Goal: Transaction & Acquisition: Purchase product/service

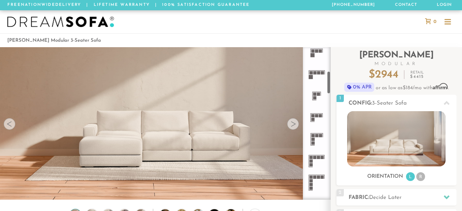
scroll to position [160, 0]
click at [318, 158] on icon at bounding box center [317, 159] width 22 height 22
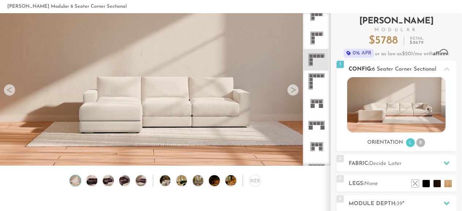
scroll to position [38, 0]
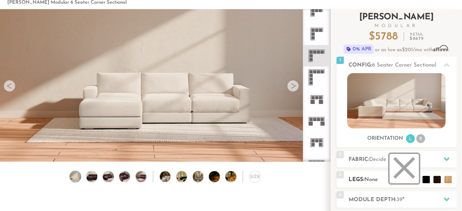
click at [406, 175] on li at bounding box center [404, 168] width 29 height 29
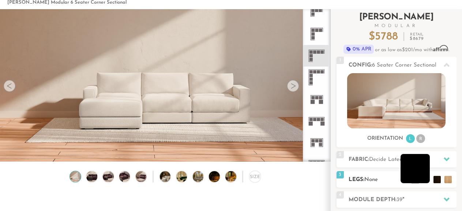
click at [420, 176] on li at bounding box center [415, 168] width 29 height 29
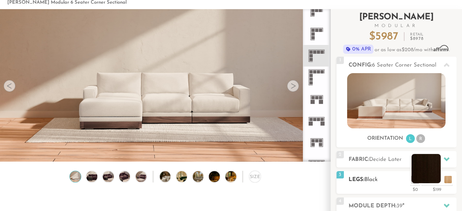
click at [434, 176] on li at bounding box center [426, 168] width 29 height 29
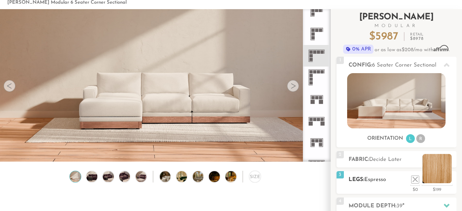
click at [450, 177] on li at bounding box center [437, 168] width 29 height 29
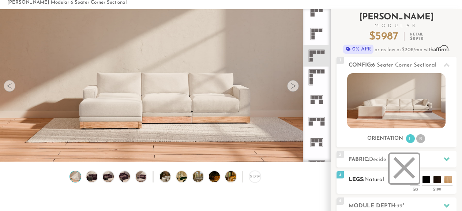
click at [415, 179] on li at bounding box center [404, 168] width 29 height 29
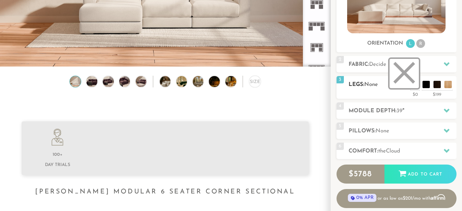
scroll to position [134, 0]
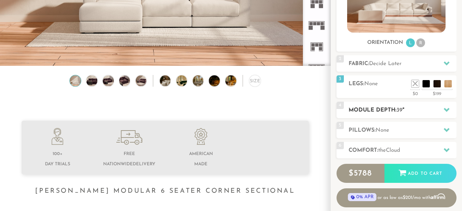
click at [448, 108] on icon at bounding box center [447, 110] width 6 height 4
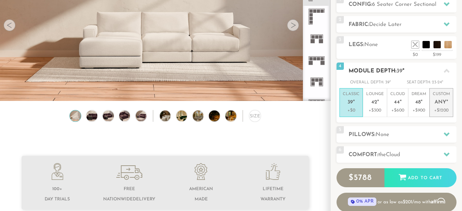
scroll to position [96, 0]
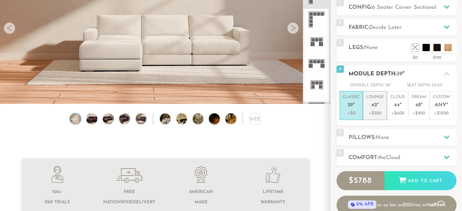
click at [379, 109] on p "Lounge 42 "" at bounding box center [375, 102] width 18 height 16
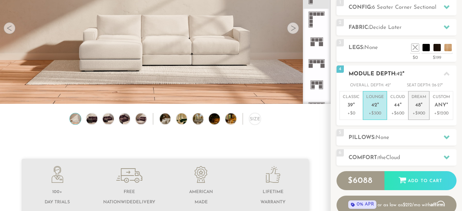
click at [425, 107] on p "Dream 48 "" at bounding box center [419, 102] width 15 height 16
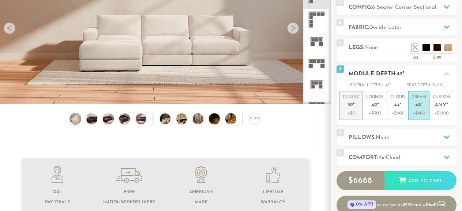
click at [355, 107] on p "Classic 39 "" at bounding box center [351, 102] width 17 height 16
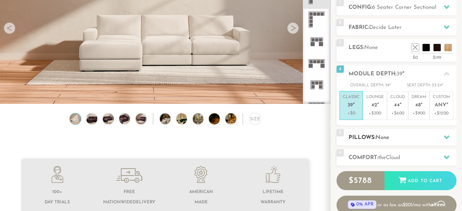
click at [445, 137] on icon at bounding box center [447, 137] width 6 height 4
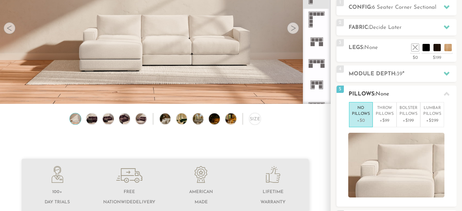
click at [402, 96] on h2 "Pillows: None" at bounding box center [403, 94] width 108 height 8
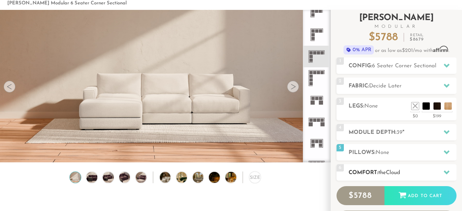
scroll to position [38, 0]
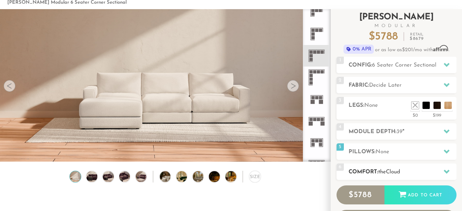
click at [445, 169] on icon at bounding box center [447, 172] width 6 height 6
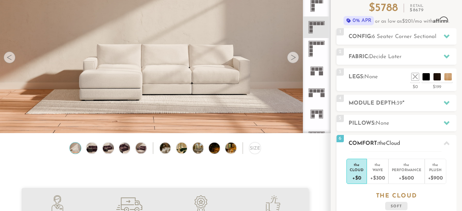
scroll to position [78, 0]
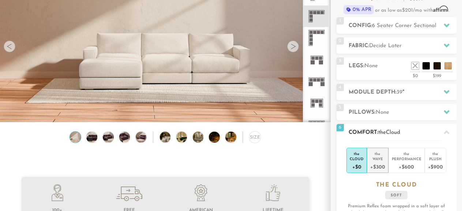
click at [381, 163] on div "+$300" at bounding box center [377, 166] width 15 height 11
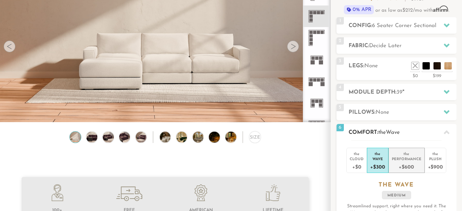
click at [406, 161] on div "+$600" at bounding box center [407, 166] width 30 height 11
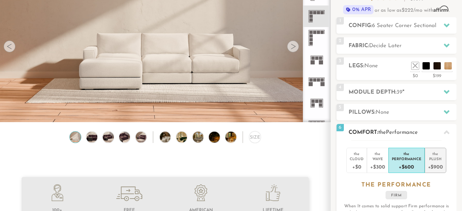
click at [434, 160] on div "Plush" at bounding box center [435, 158] width 15 height 5
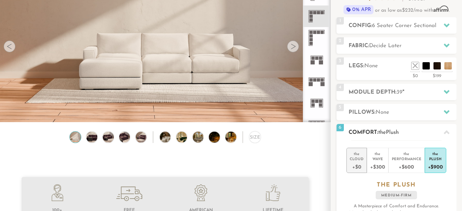
click at [355, 163] on div "+$0" at bounding box center [357, 166] width 14 height 11
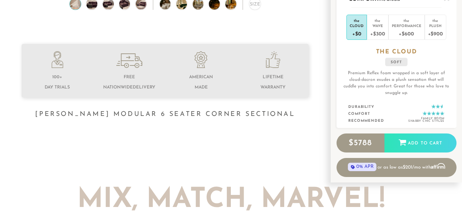
scroll to position [212, 0]
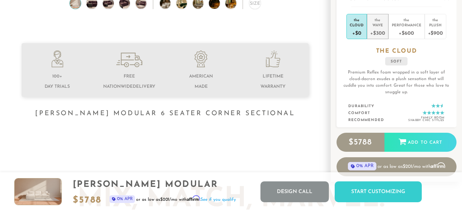
click at [378, 22] on div "Wave" at bounding box center [377, 24] width 15 height 5
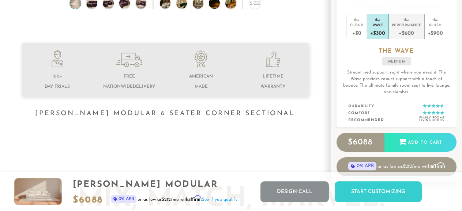
click at [399, 24] on div "Performance" at bounding box center [407, 24] width 30 height 5
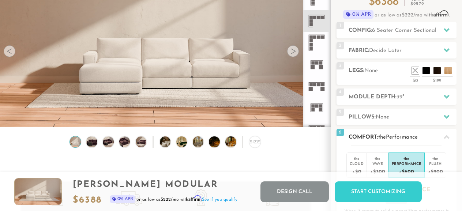
scroll to position [73, 0]
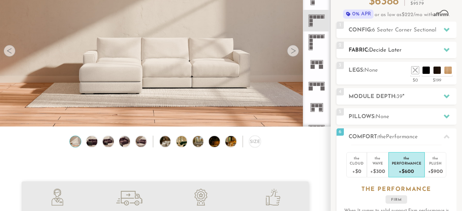
click at [444, 51] on icon at bounding box center [447, 50] width 6 height 6
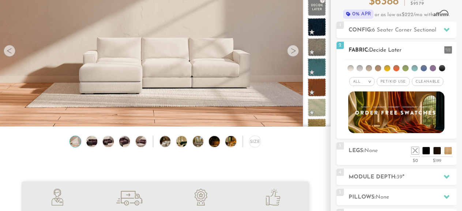
click at [402, 82] on span "Pet/Kid Use x" at bounding box center [393, 81] width 33 height 9
click at [352, 70] on li at bounding box center [351, 68] width 6 height 6
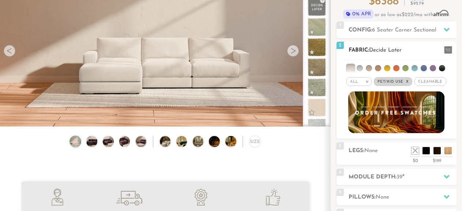
click at [359, 68] on li at bounding box center [360, 68] width 6 height 6
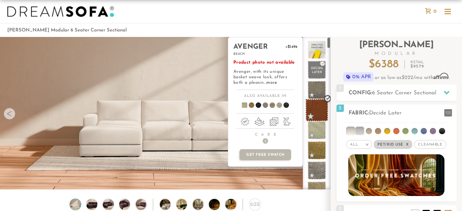
scroll to position [0, 0]
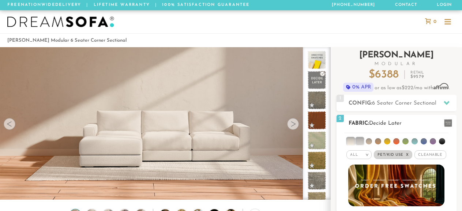
click at [351, 140] on li at bounding box center [350, 141] width 7 height 7
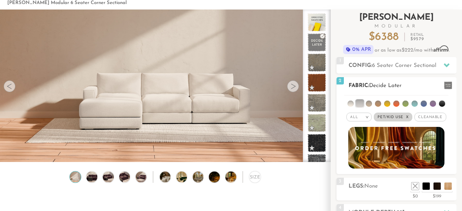
scroll to position [38, 0]
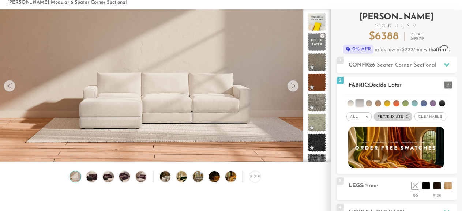
click at [432, 115] on span "Cleanable x" at bounding box center [430, 116] width 31 height 9
click at [355, 106] on ul at bounding box center [396, 102] width 104 height 14
click at [352, 104] on li at bounding box center [351, 103] width 6 height 6
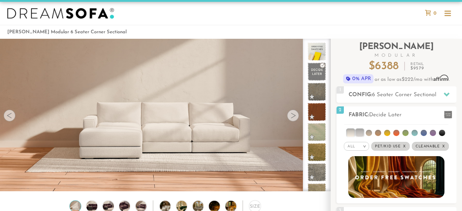
scroll to position [0, 0]
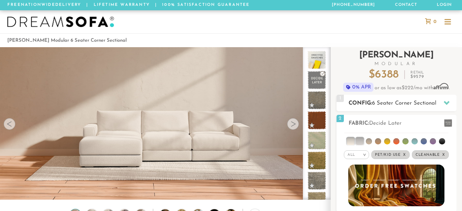
click at [449, 102] on icon at bounding box center [447, 103] width 6 height 6
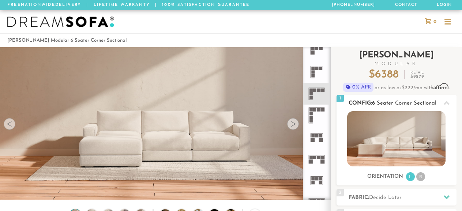
click at [421, 177] on li "R" at bounding box center [421, 176] width 9 height 9
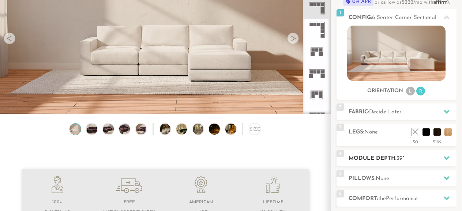
scroll to position [86, 0]
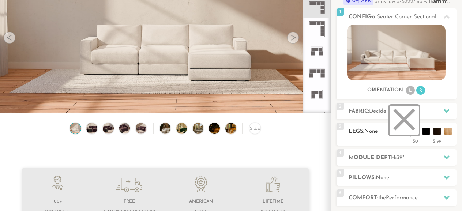
click at [418, 134] on li at bounding box center [404, 120] width 29 height 29
click at [415, 132] on li at bounding box center [404, 120] width 29 height 29
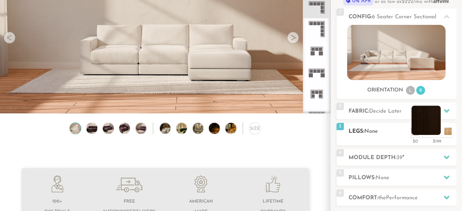
click at [438, 133] on li at bounding box center [426, 120] width 29 height 29
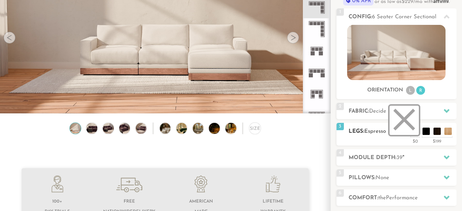
click at [414, 132] on li at bounding box center [404, 120] width 29 height 29
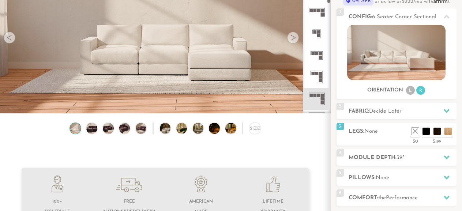
scroll to position [134, 0]
click at [321, 74] on rect at bounding box center [320, 72] width 3 height 3
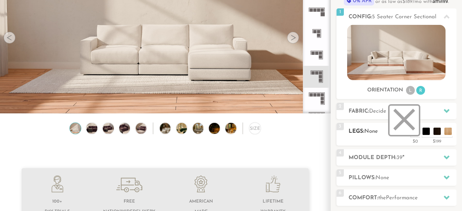
click at [415, 131] on li at bounding box center [404, 120] width 29 height 29
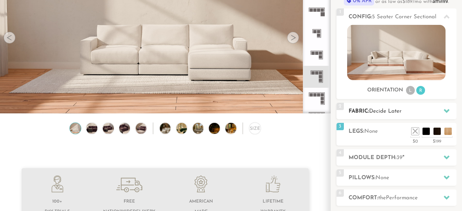
click at [448, 112] on icon at bounding box center [447, 111] width 6 height 4
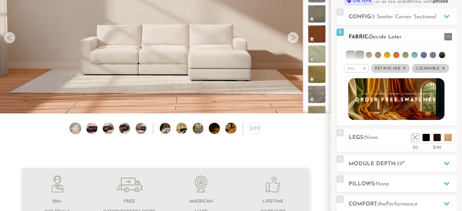
click at [351, 53] on li at bounding box center [350, 54] width 7 height 7
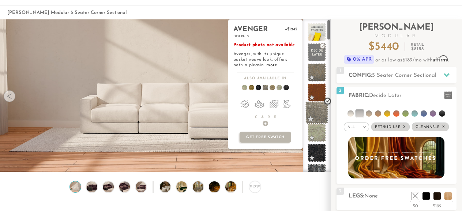
scroll to position [28, 0]
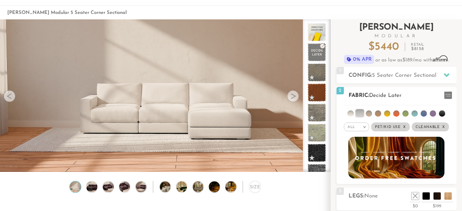
click at [359, 112] on li at bounding box center [359, 113] width 7 height 7
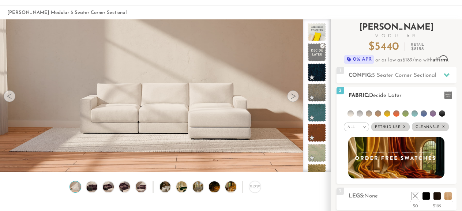
click at [368, 113] on li at bounding box center [369, 114] width 6 height 6
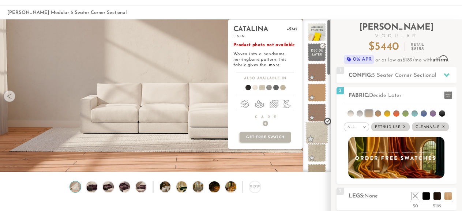
click at [323, 135] on span at bounding box center [317, 133] width 23 height 23
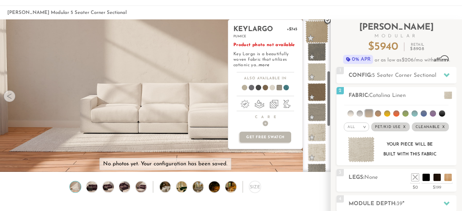
scroll to position [150, 0]
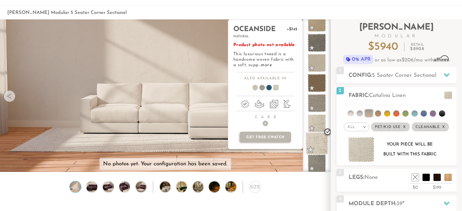
click at [320, 142] on span at bounding box center [317, 143] width 23 height 23
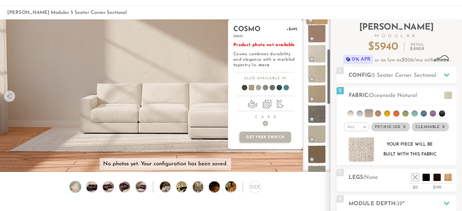
scroll to position [85, 0]
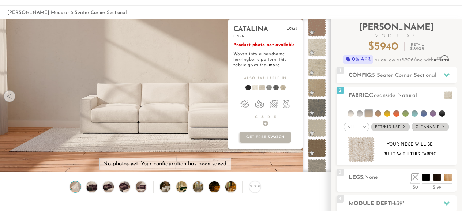
click at [256, 88] on span at bounding box center [252, 88] width 28 height 27
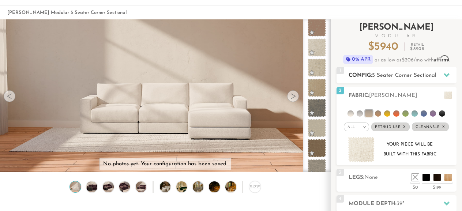
click at [445, 75] on icon at bounding box center [447, 75] width 6 height 4
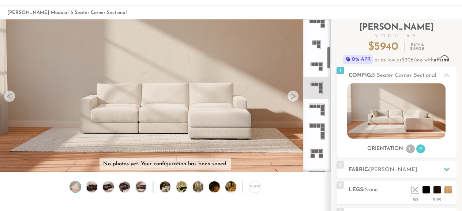
scroll to position [181, 0]
click at [411, 149] on li "L" at bounding box center [410, 149] width 9 height 9
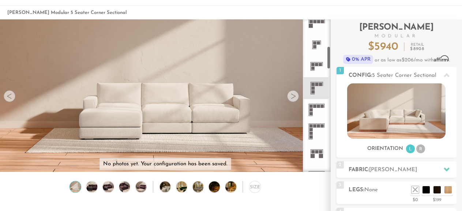
click at [318, 87] on icon at bounding box center [317, 88] width 22 height 22
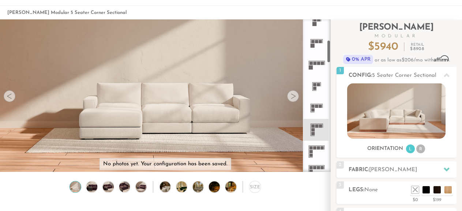
scroll to position [144, 0]
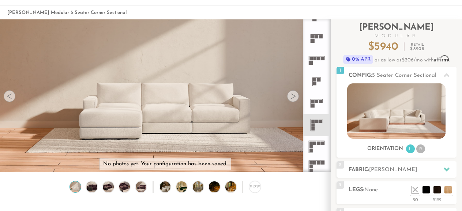
click at [315, 122] on icon at bounding box center [317, 125] width 22 height 22
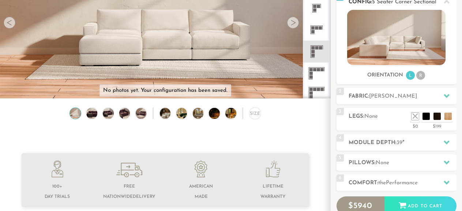
scroll to position [102, 0]
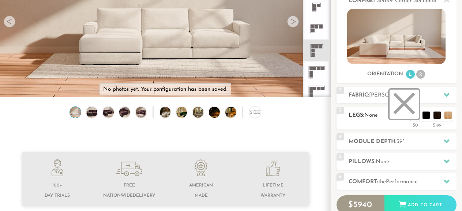
click at [415, 116] on li at bounding box center [404, 104] width 29 height 29
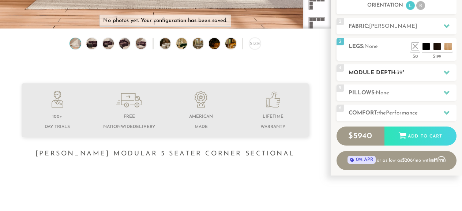
scroll to position [177, 0]
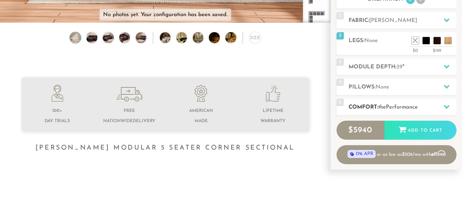
click at [449, 106] on icon at bounding box center [447, 107] width 6 height 6
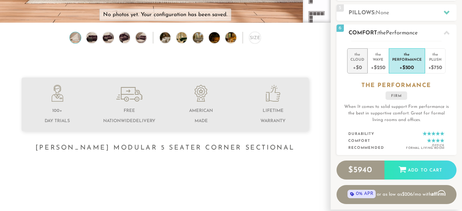
click at [358, 61] on div "Cloud" at bounding box center [358, 59] width 14 height 5
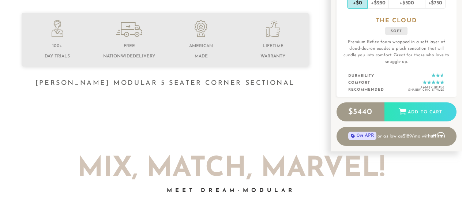
scroll to position [252, 0]
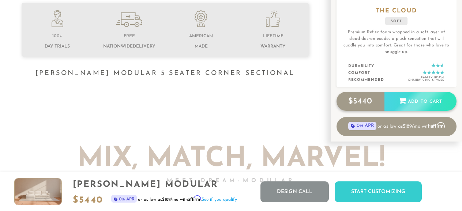
click at [434, 104] on div "Add to Cart" at bounding box center [421, 102] width 72 height 20
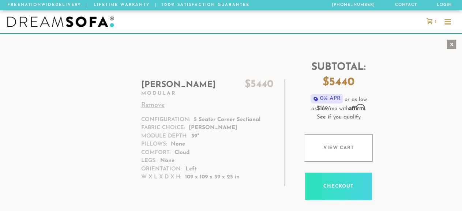
click at [452, 46] on div "x" at bounding box center [452, 45] width 10 height 10
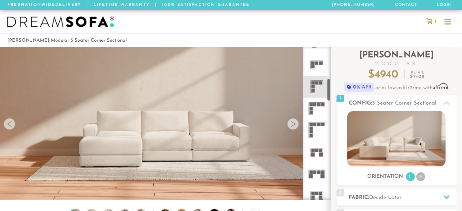
scroll to position [223, 0]
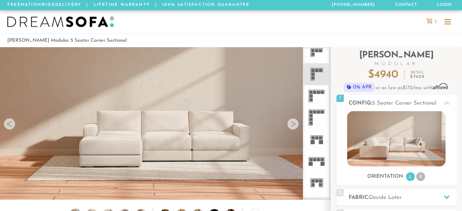
click at [314, 69] on rect at bounding box center [312, 70] width 3 height 3
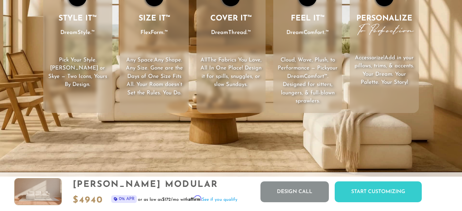
scroll to position [1006, 0]
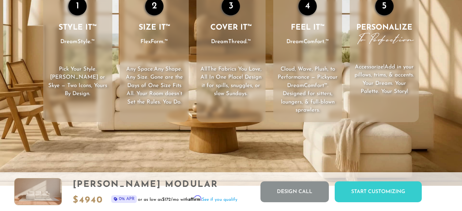
click at [277, 145] on video "Your browser does not support HTML5 video." at bounding box center [231, 56] width 462 height 260
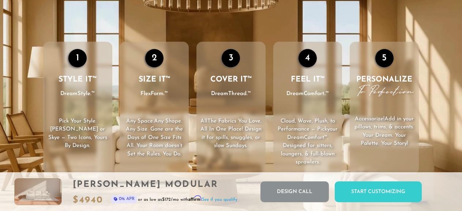
scroll to position [964, 0]
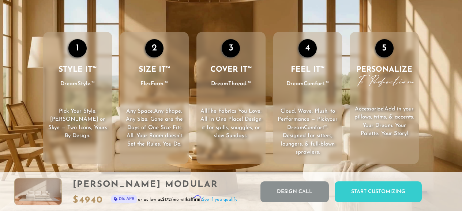
click at [444, 120] on div "1 STYLE IT™ DreamStyle.™ Pick Your Style . Landon or Skye — Two Icons, Yours By…" at bounding box center [231, 98] width 462 height 132
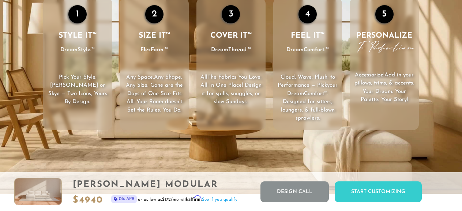
scroll to position [1002, 0]
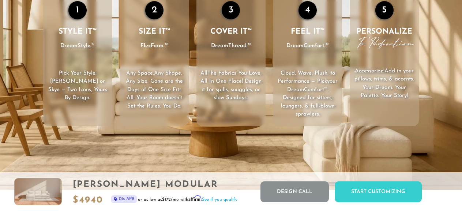
click at [267, 145] on video "Your browser does not support HTML5 video." at bounding box center [231, 60] width 462 height 260
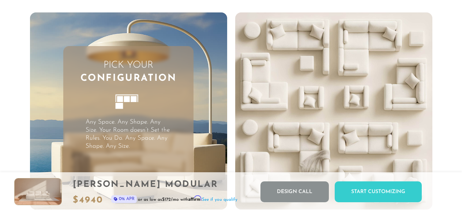
scroll to position [1628, 0]
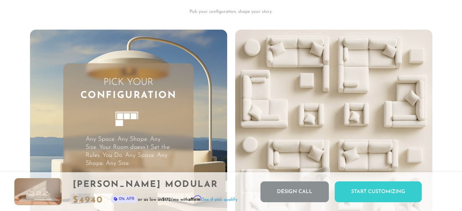
click at [290, 56] on video "Your browser does not support HTML5 video." at bounding box center [333, 128] width 197 height 197
click at [258, 96] on video "Your browser does not support HTML5 video." at bounding box center [333, 128] width 197 height 197
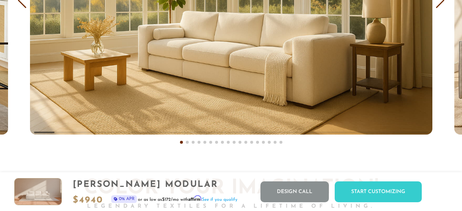
scroll to position [4300, 0]
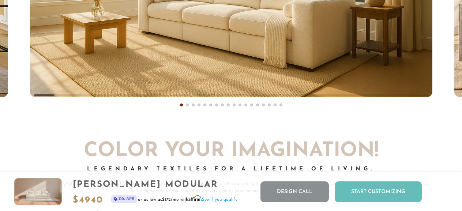
click at [381, 195] on div "Start Customizing" at bounding box center [378, 192] width 87 height 21
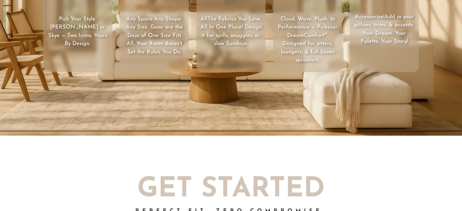
scroll to position [1065, 0]
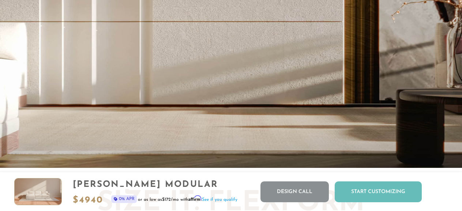
click at [374, 194] on div "Start Customizing" at bounding box center [378, 192] width 87 height 21
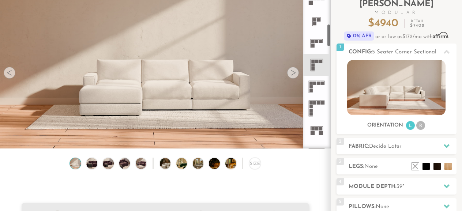
scroll to position [195, 0]
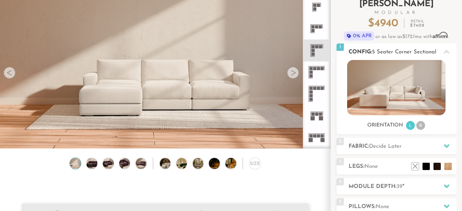
click at [422, 126] on li "R" at bounding box center [421, 125] width 9 height 9
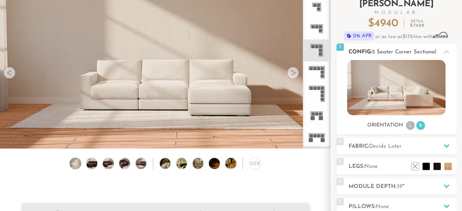
click at [410, 127] on li "L" at bounding box center [410, 125] width 9 height 9
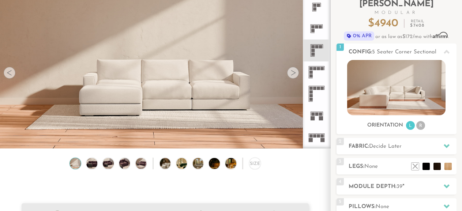
click at [313, 74] on icon at bounding box center [317, 72] width 22 height 22
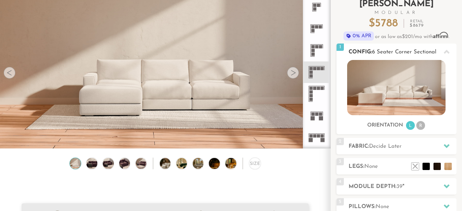
click at [421, 124] on li "R" at bounding box center [421, 125] width 9 height 9
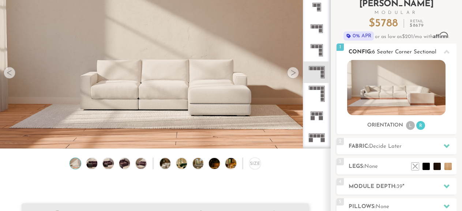
click at [408, 125] on li "L" at bounding box center [410, 125] width 9 height 9
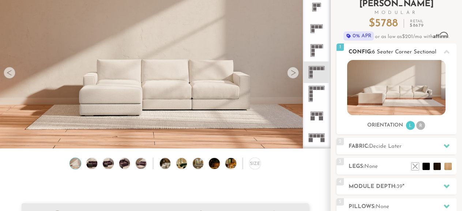
click at [418, 124] on li "R" at bounding box center [421, 125] width 9 height 9
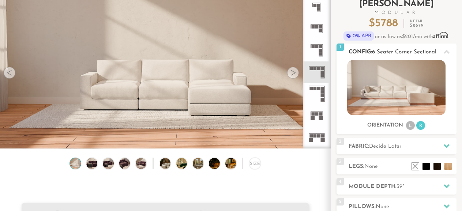
click at [412, 128] on li "L" at bounding box center [410, 125] width 9 height 9
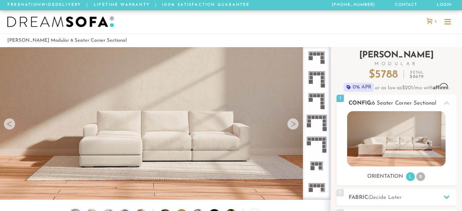
click at [445, 104] on icon at bounding box center [447, 103] width 6 height 4
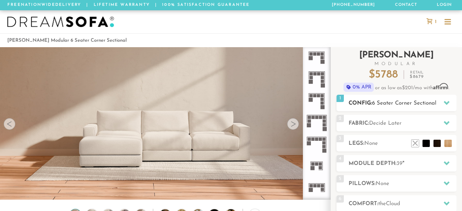
click at [445, 103] on icon at bounding box center [447, 103] width 6 height 4
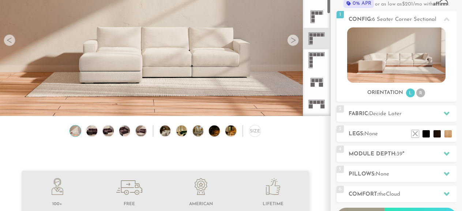
scroll to position [181, 0]
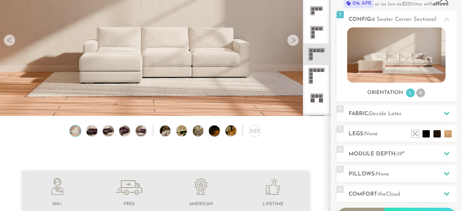
click at [317, 58] on icon at bounding box center [317, 55] width 22 height 22
click at [419, 94] on li "R" at bounding box center [421, 93] width 9 height 9
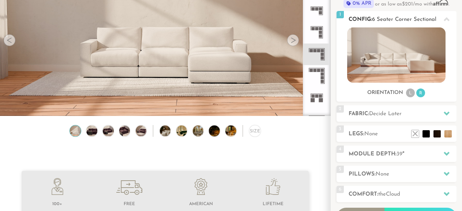
click at [420, 93] on li "R" at bounding box center [421, 93] width 9 height 9
click at [322, 57] on rect at bounding box center [322, 57] width 3 height 3
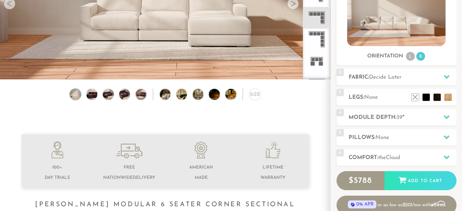
scroll to position [122, 0]
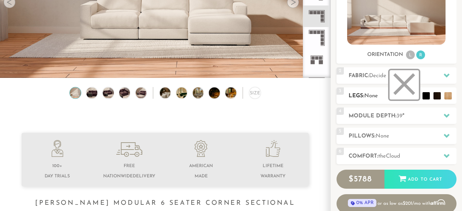
click at [415, 96] on li at bounding box center [404, 84] width 29 height 29
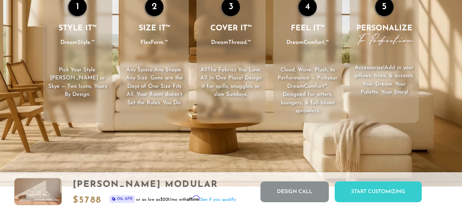
scroll to position [1004, 0]
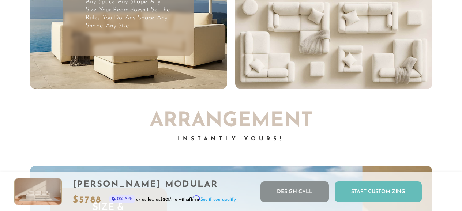
click at [363, 187] on div "Start Customizing" at bounding box center [378, 192] width 87 height 21
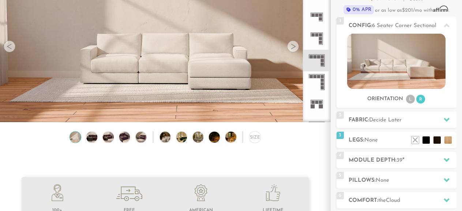
scroll to position [0, 0]
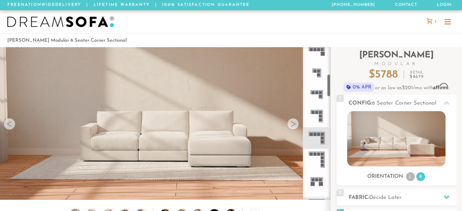
click at [317, 140] on icon at bounding box center [317, 138] width 22 height 22
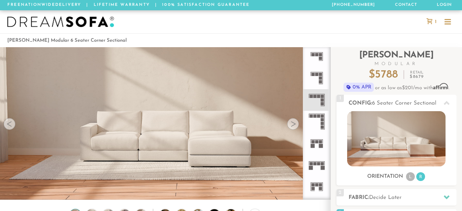
click at [432, 22] on icon at bounding box center [430, 21] width 6 height 6
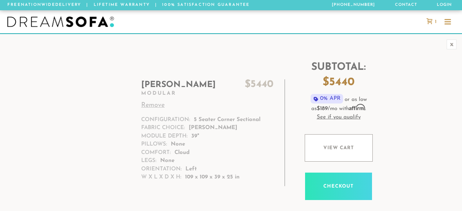
click at [429, 22] on icon at bounding box center [430, 21] width 6 height 6
click at [447, 44] on div "x" at bounding box center [452, 45] width 10 height 10
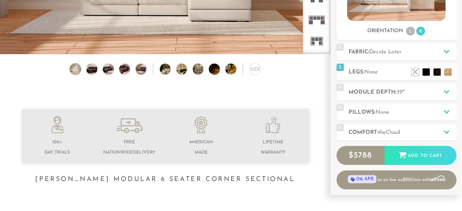
scroll to position [149, 0]
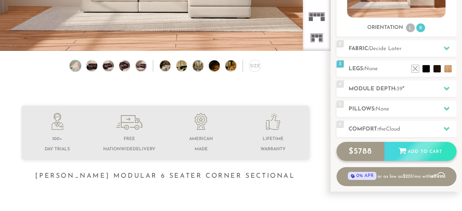
click at [411, 152] on div "$ 5788 Add to Cart" at bounding box center [397, 151] width 120 height 19
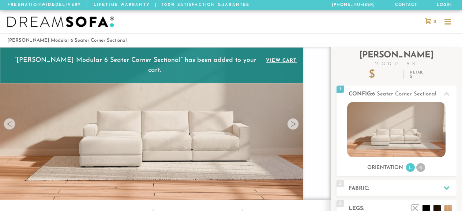
click at [432, 22] on span "2" at bounding box center [434, 21] width 5 height 5
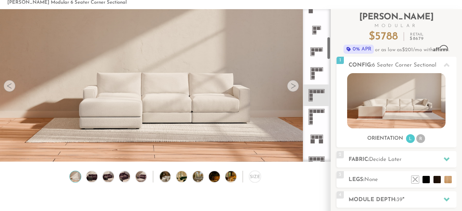
scroll to position [186, 0]
click at [320, 72] on icon at bounding box center [317, 74] width 22 height 22
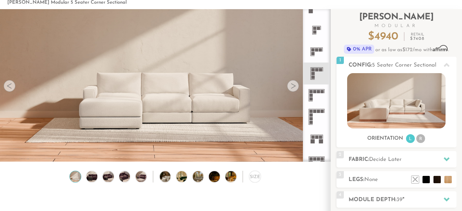
click at [319, 91] on rect at bounding box center [318, 91] width 3 height 3
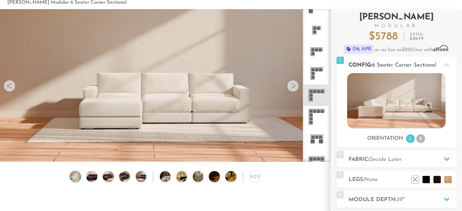
click at [424, 139] on li "R" at bounding box center [421, 138] width 9 height 9
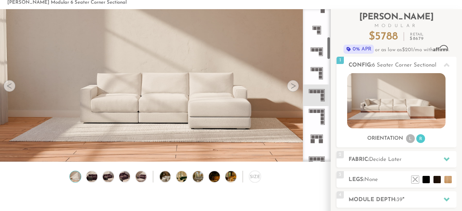
click at [315, 97] on icon at bounding box center [317, 96] width 22 height 22
